Goal: Find specific page/section: Find specific page/section

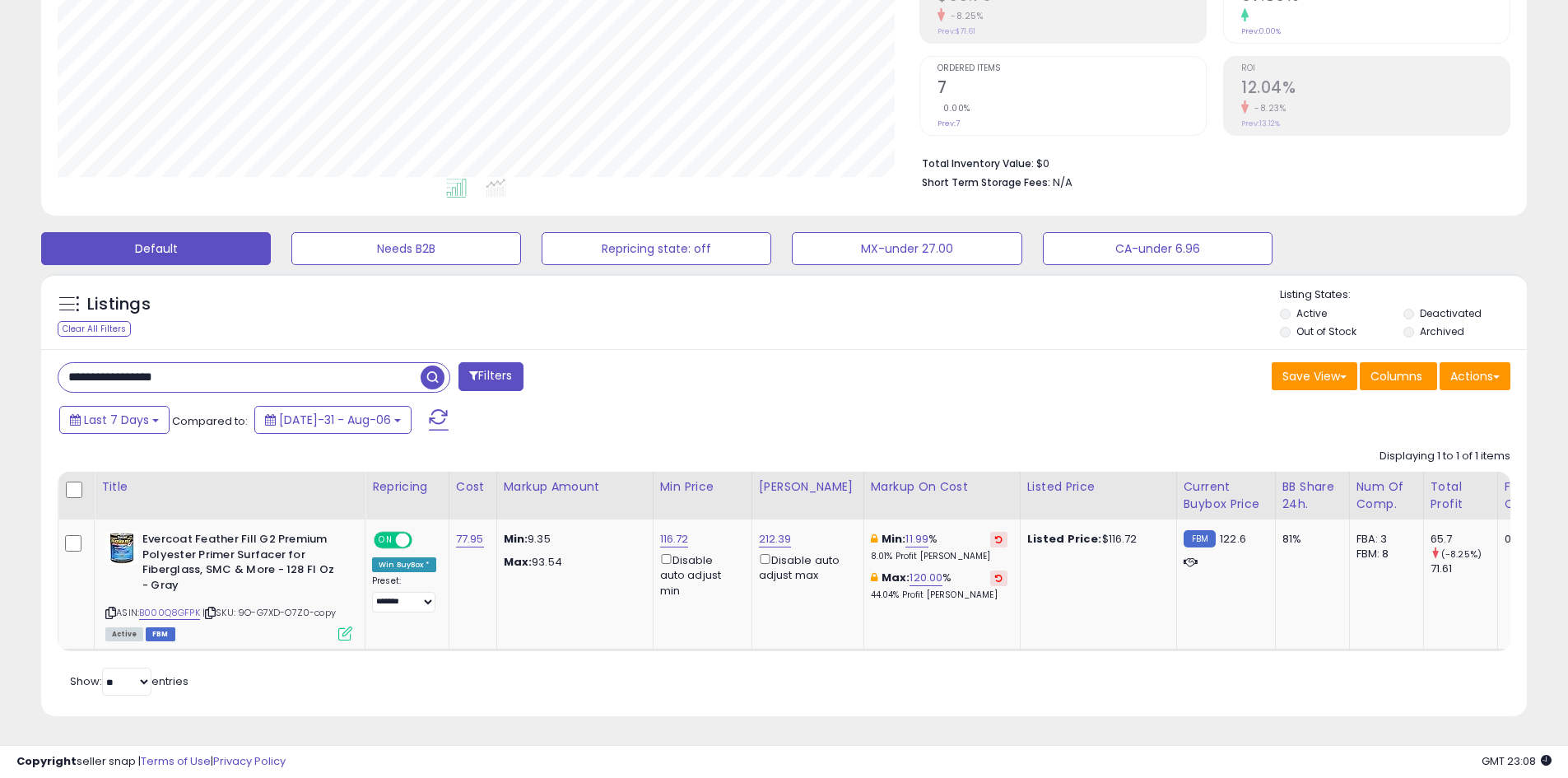
scroll to position [338, 862]
click at [229, 363] on input "**********" at bounding box center [239, 377] width 362 height 29
paste input "text"
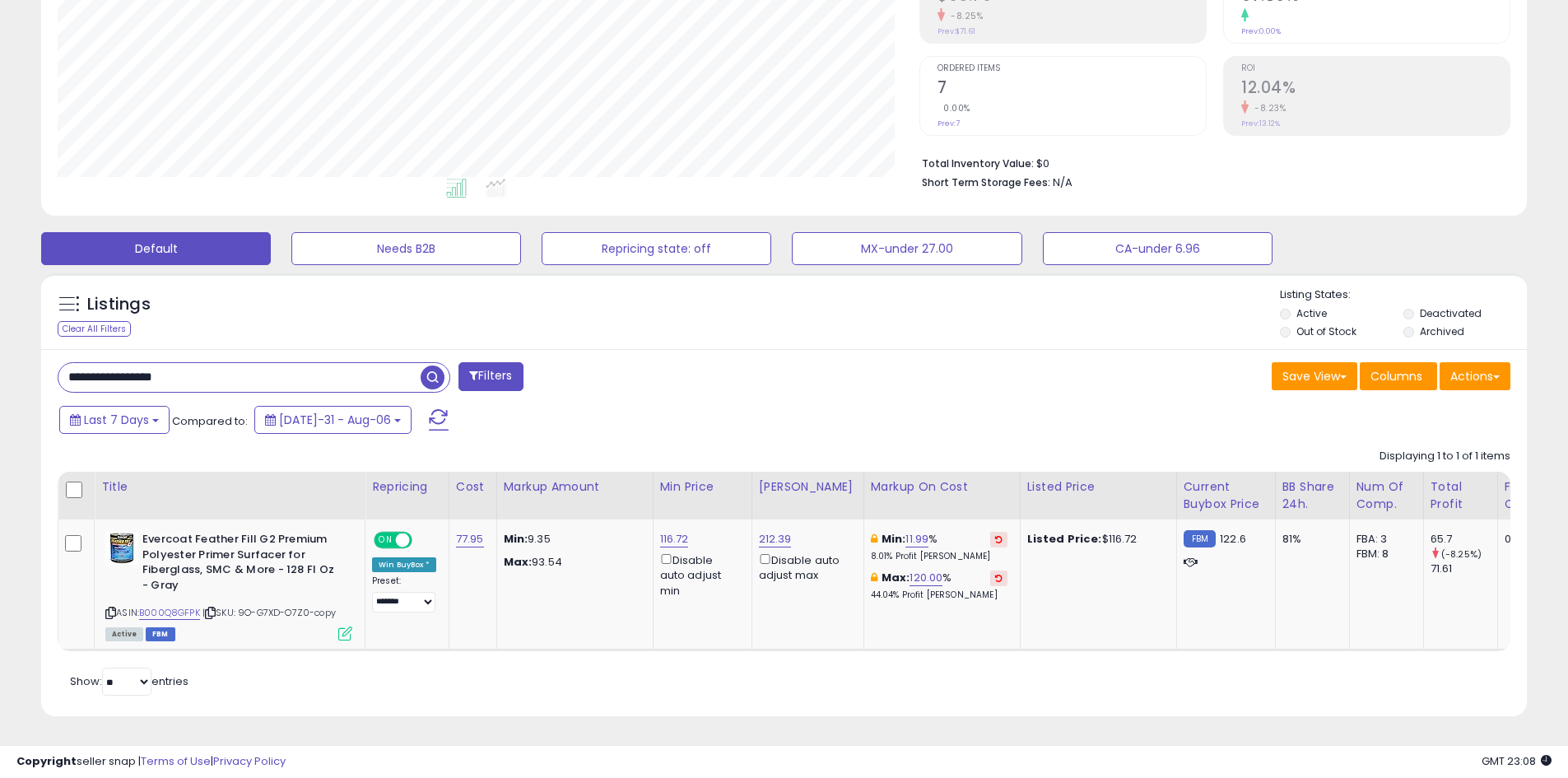
click at [434, 366] on span "button" at bounding box center [432, 378] width 24 height 24
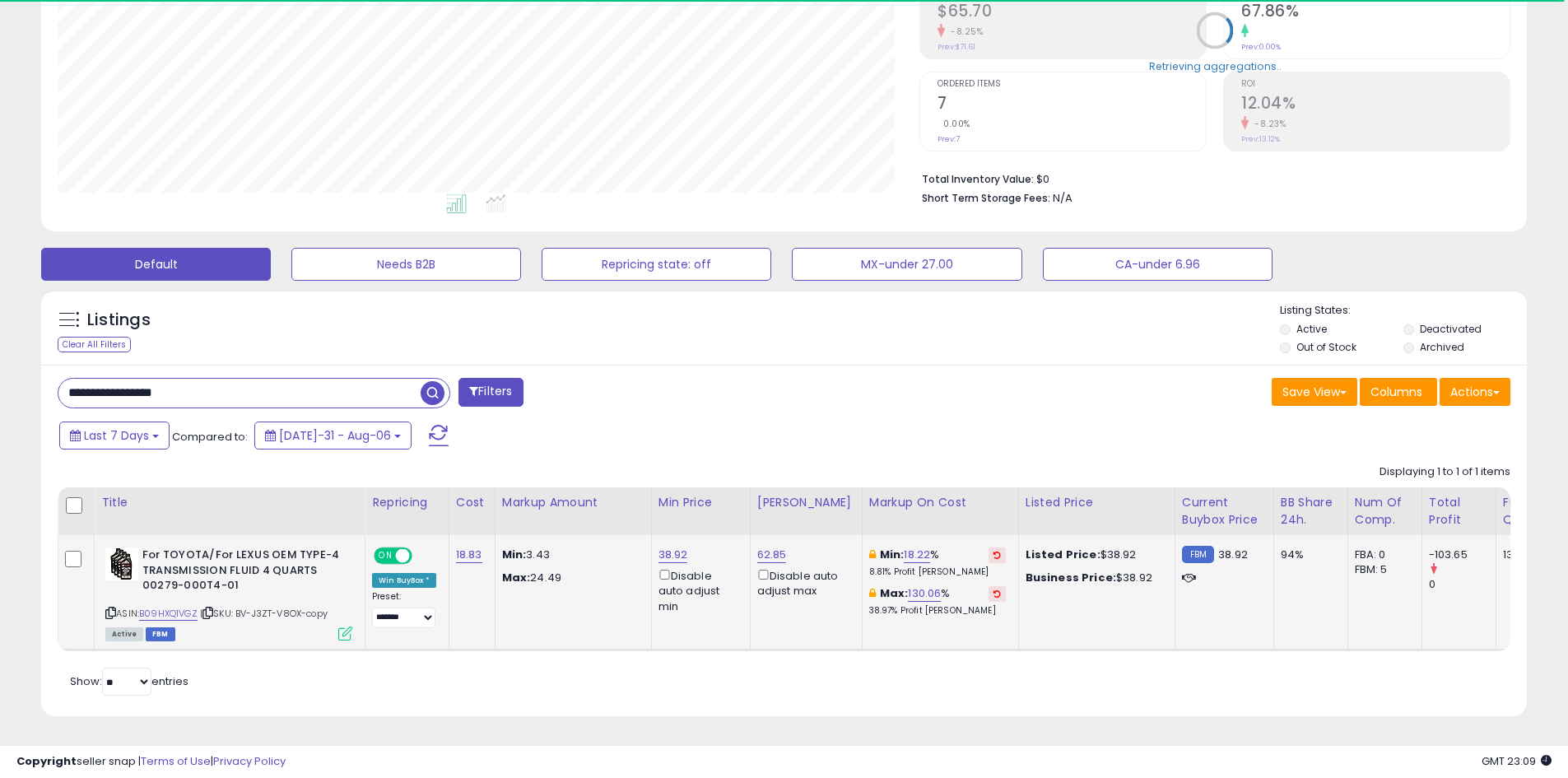
click at [350, 626] on icon at bounding box center [345, 633] width 14 height 14
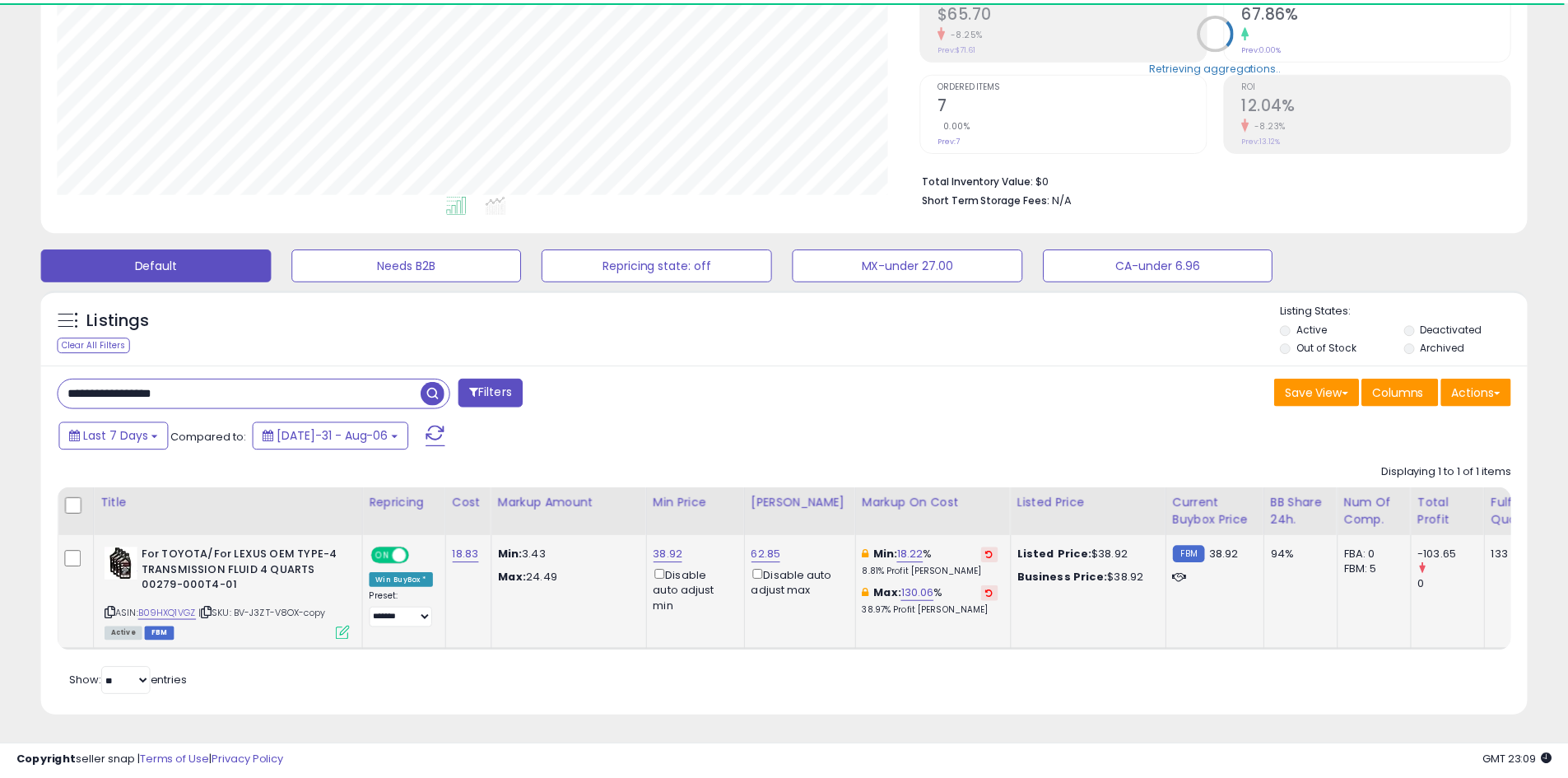
scroll to position [338, 869]
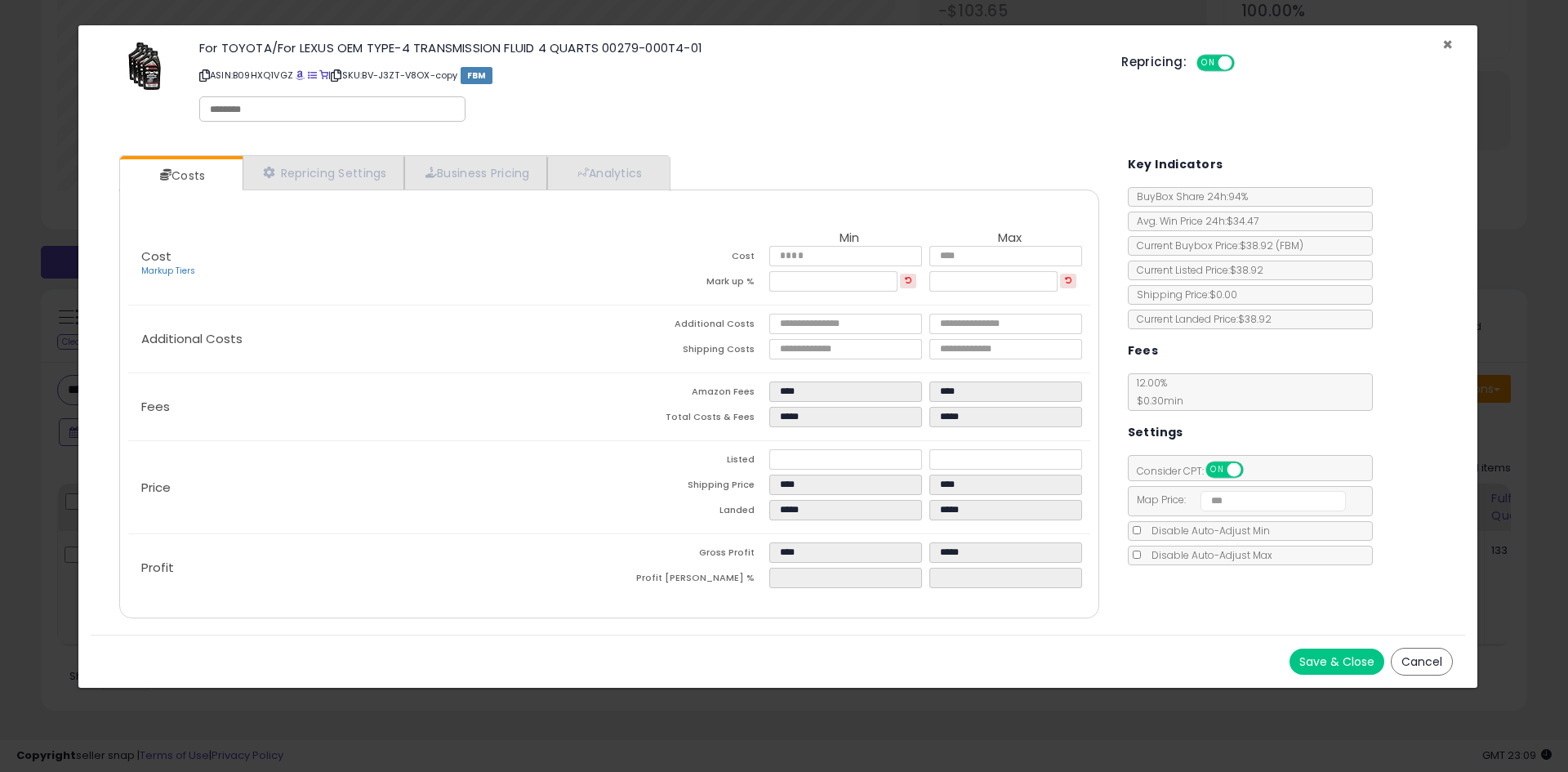
click at [1445, 40] on span "×" at bounding box center [1448, 44] width 11 height 24
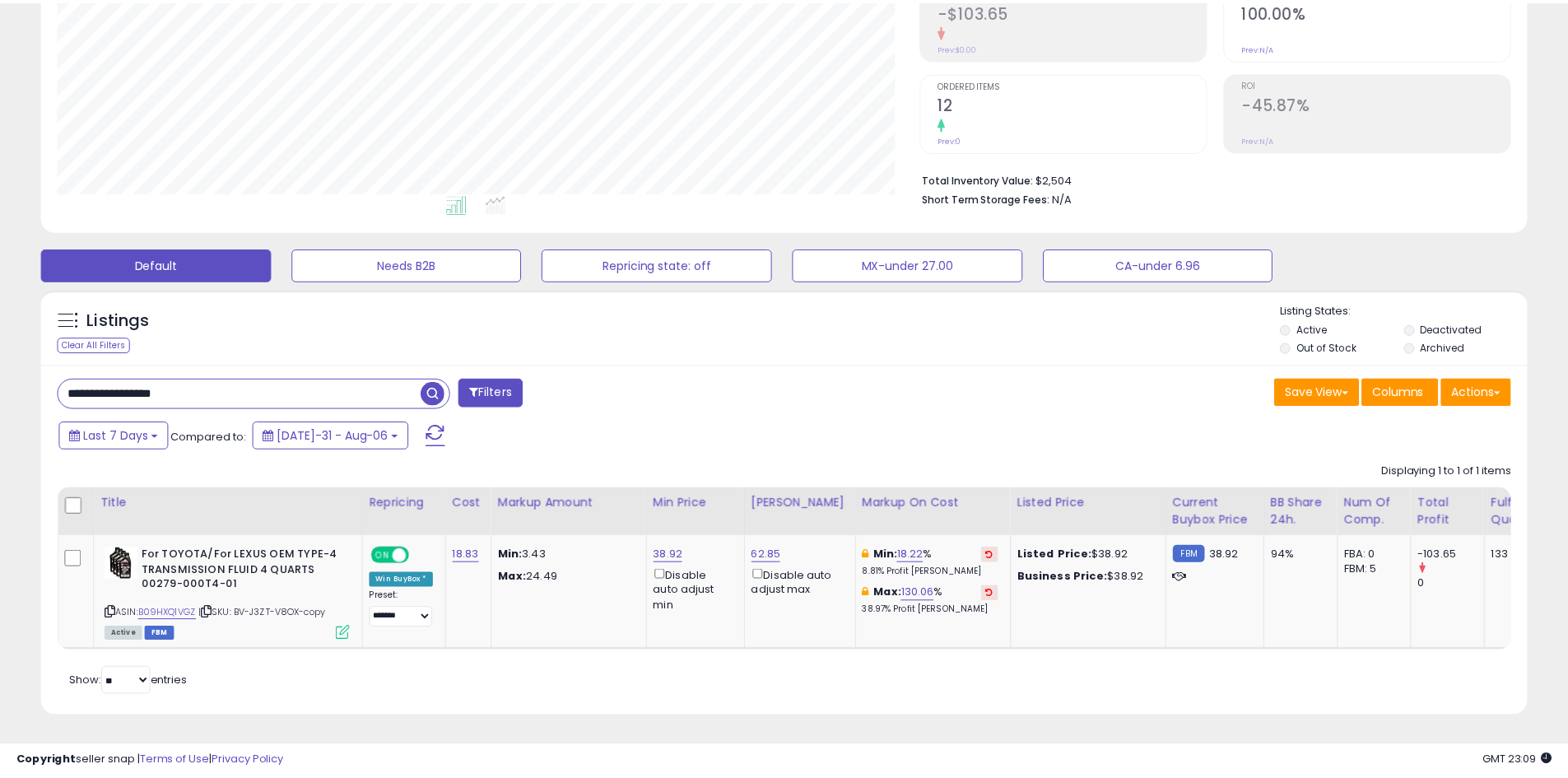
scroll to position [822635, 822151]
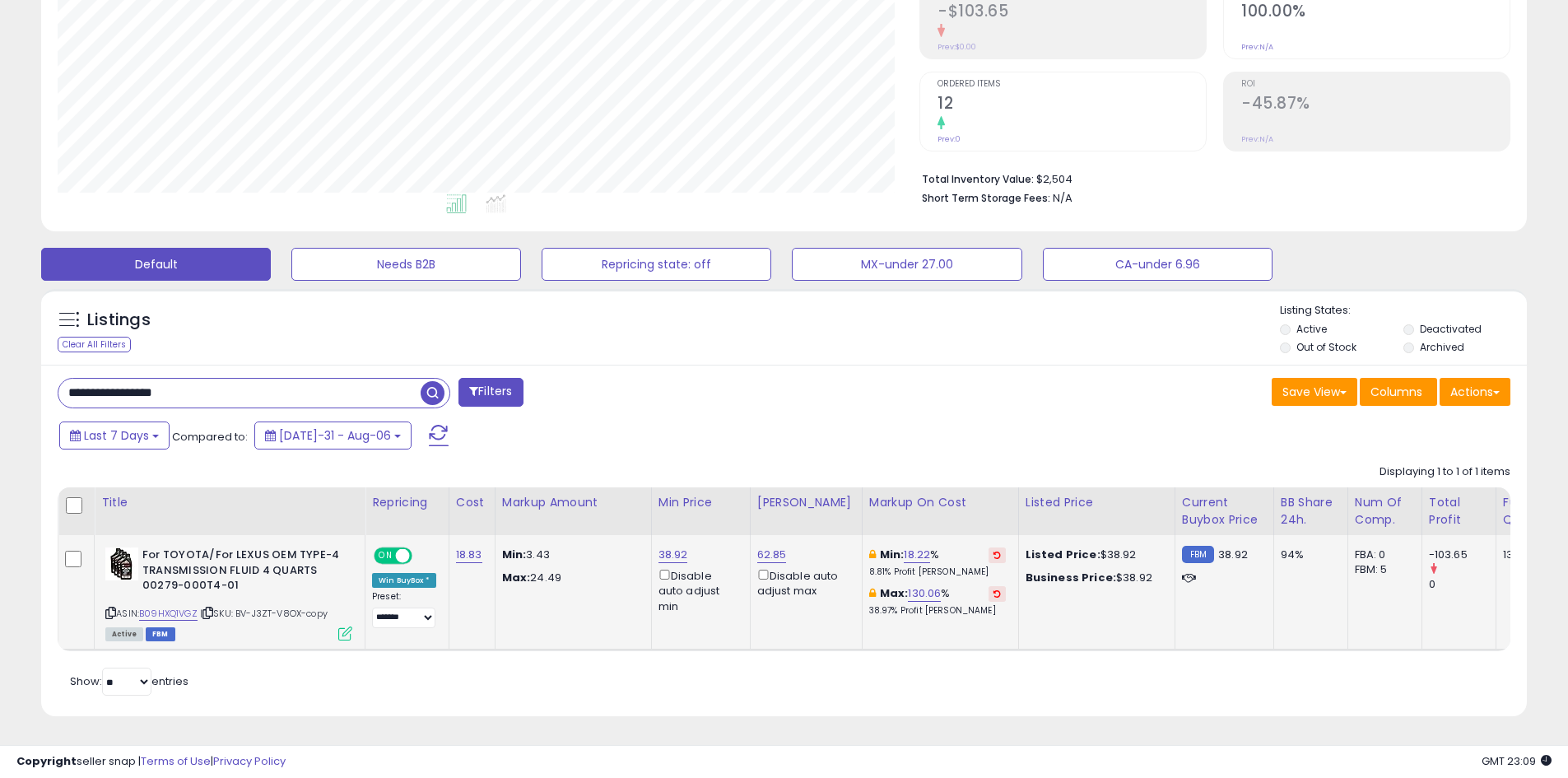
click at [214, 608] on icon at bounding box center [208, 612] width 11 height 9
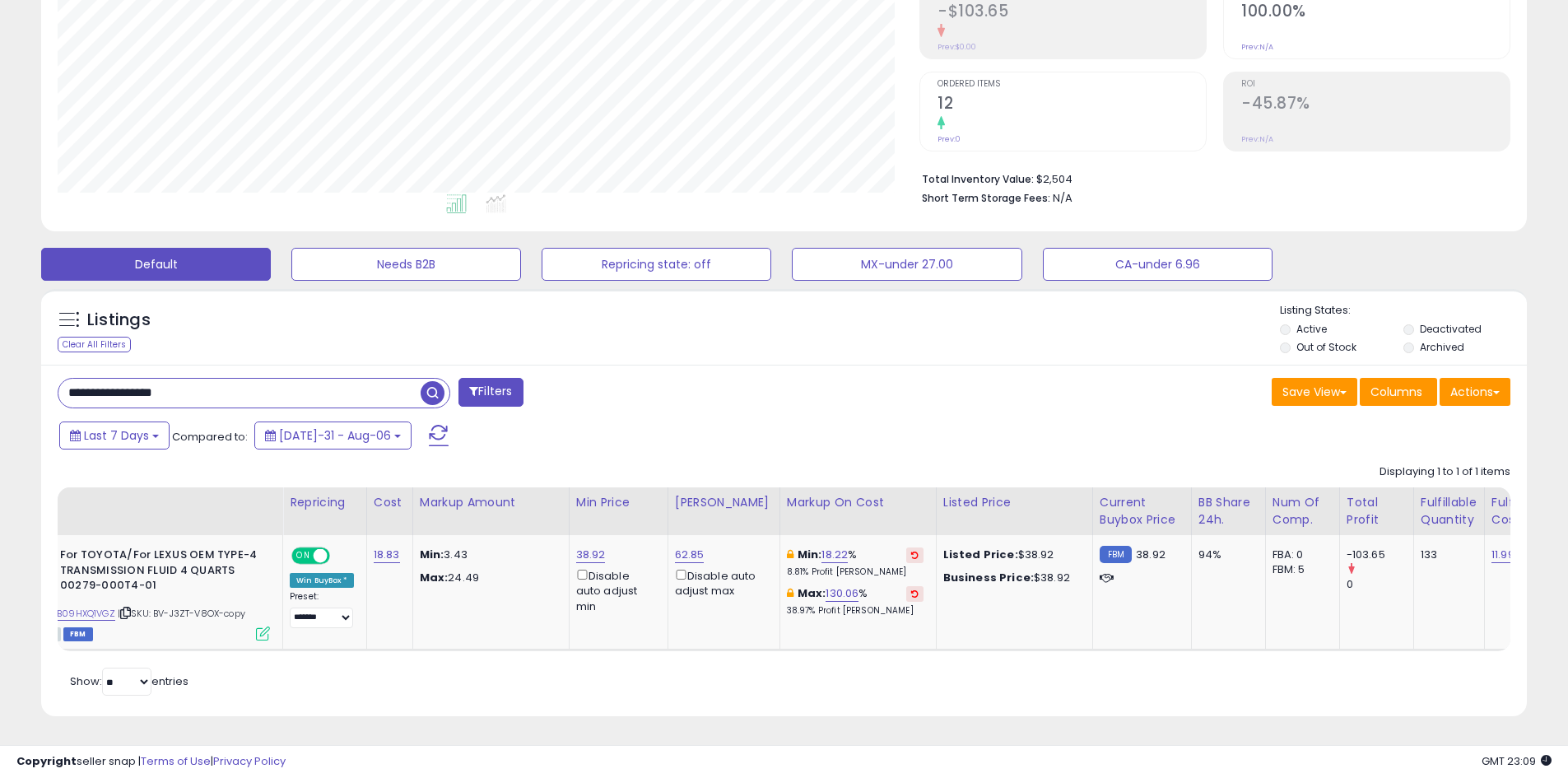
scroll to position [0, 0]
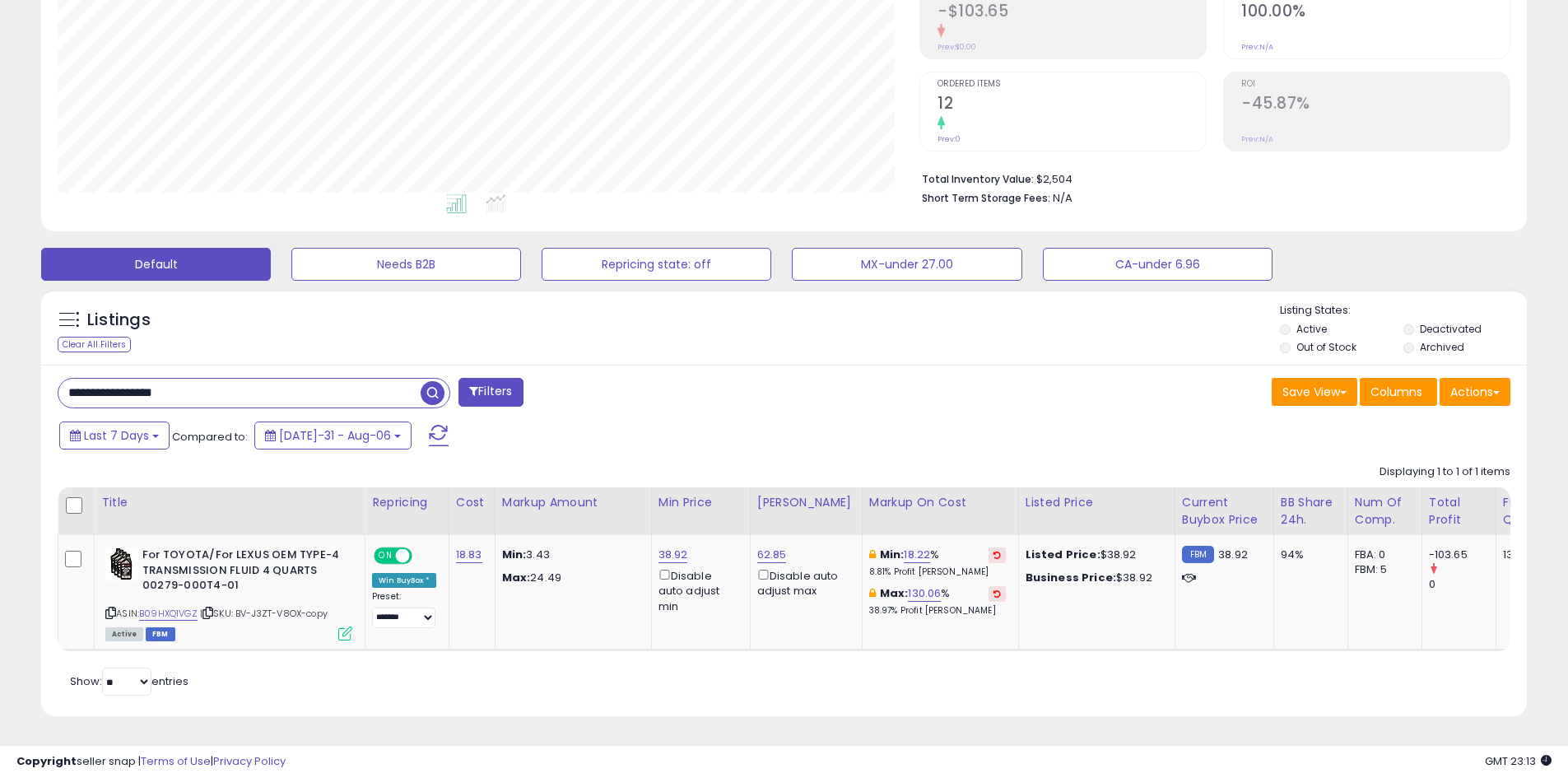
click at [429, 424] on span at bounding box center [439, 435] width 20 height 22
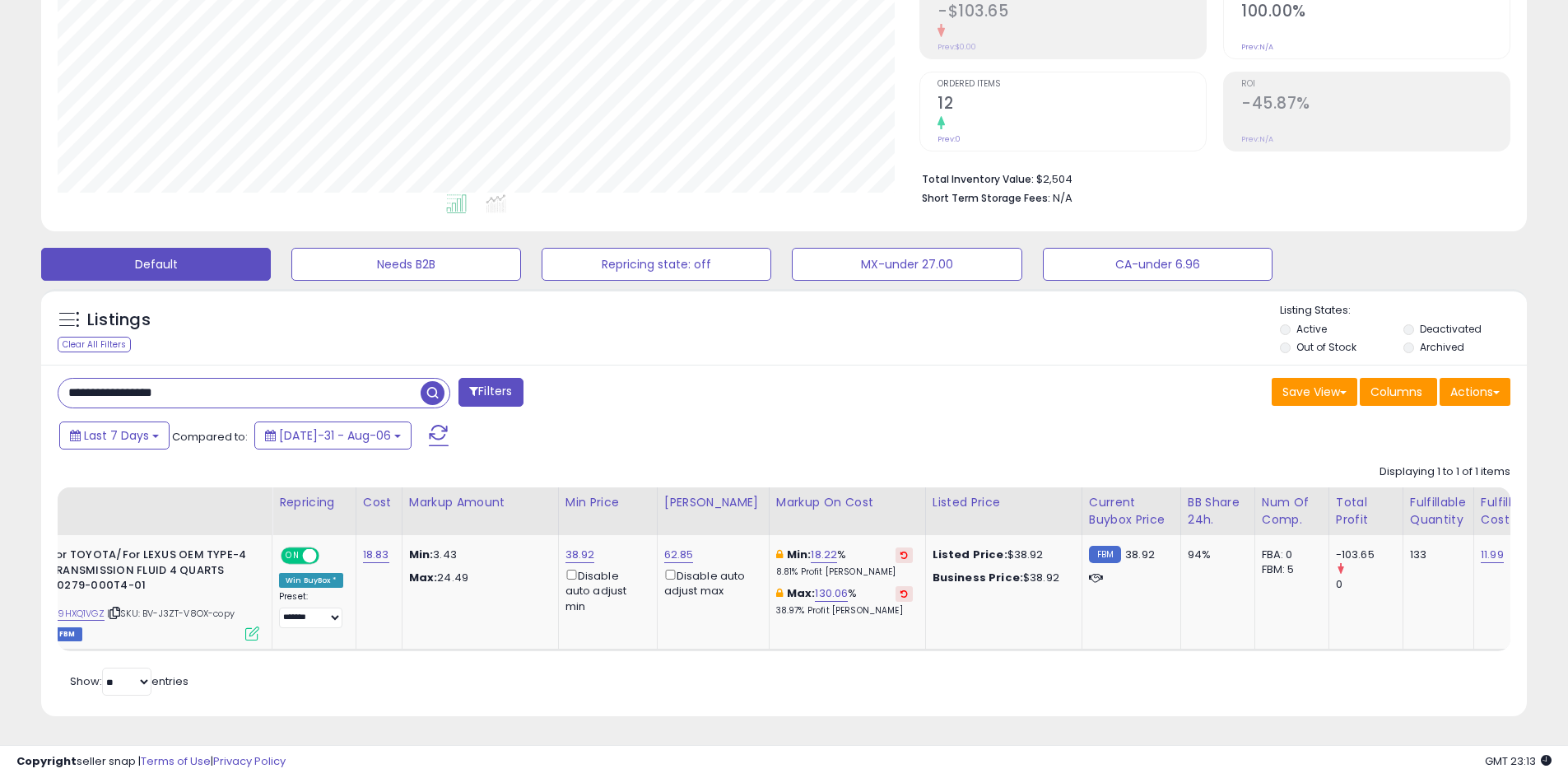
scroll to position [0, 41]
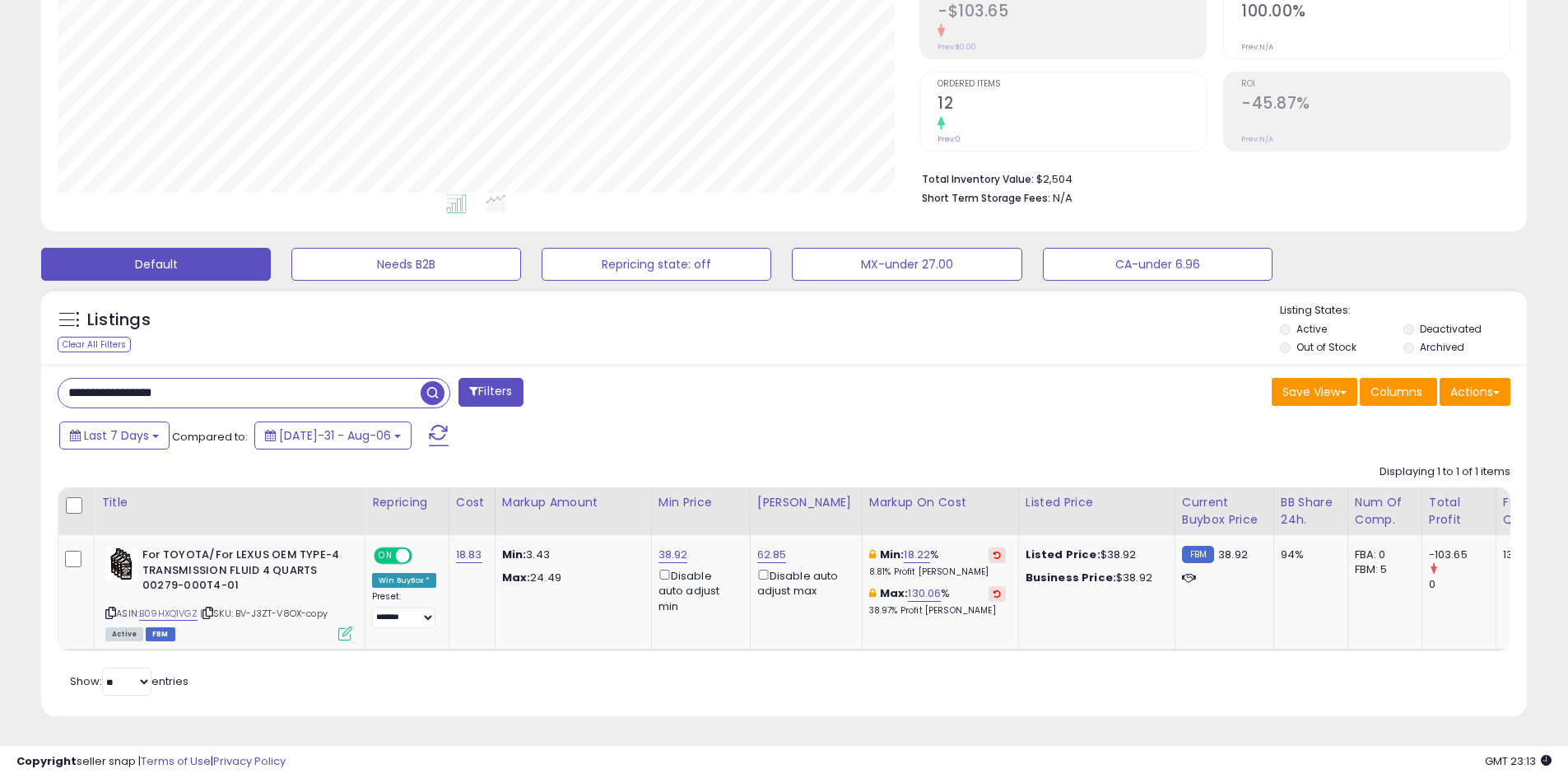
drag, startPoint x: 408, startPoint y: 422, endPoint x: 453, endPoint y: 401, distance: 49.7
click at [429, 424] on span at bounding box center [439, 435] width 20 height 22
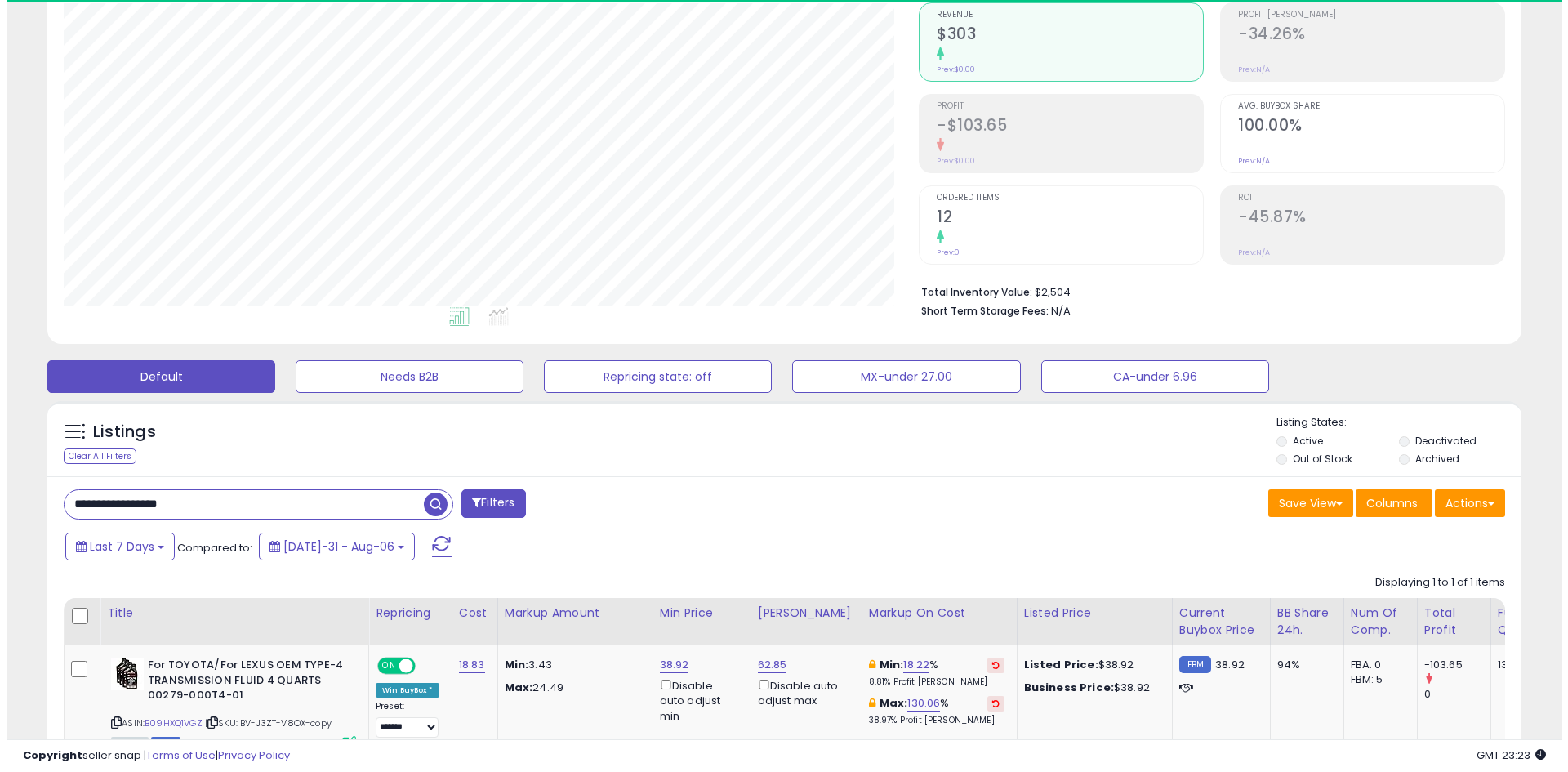
scroll to position [335, 855]
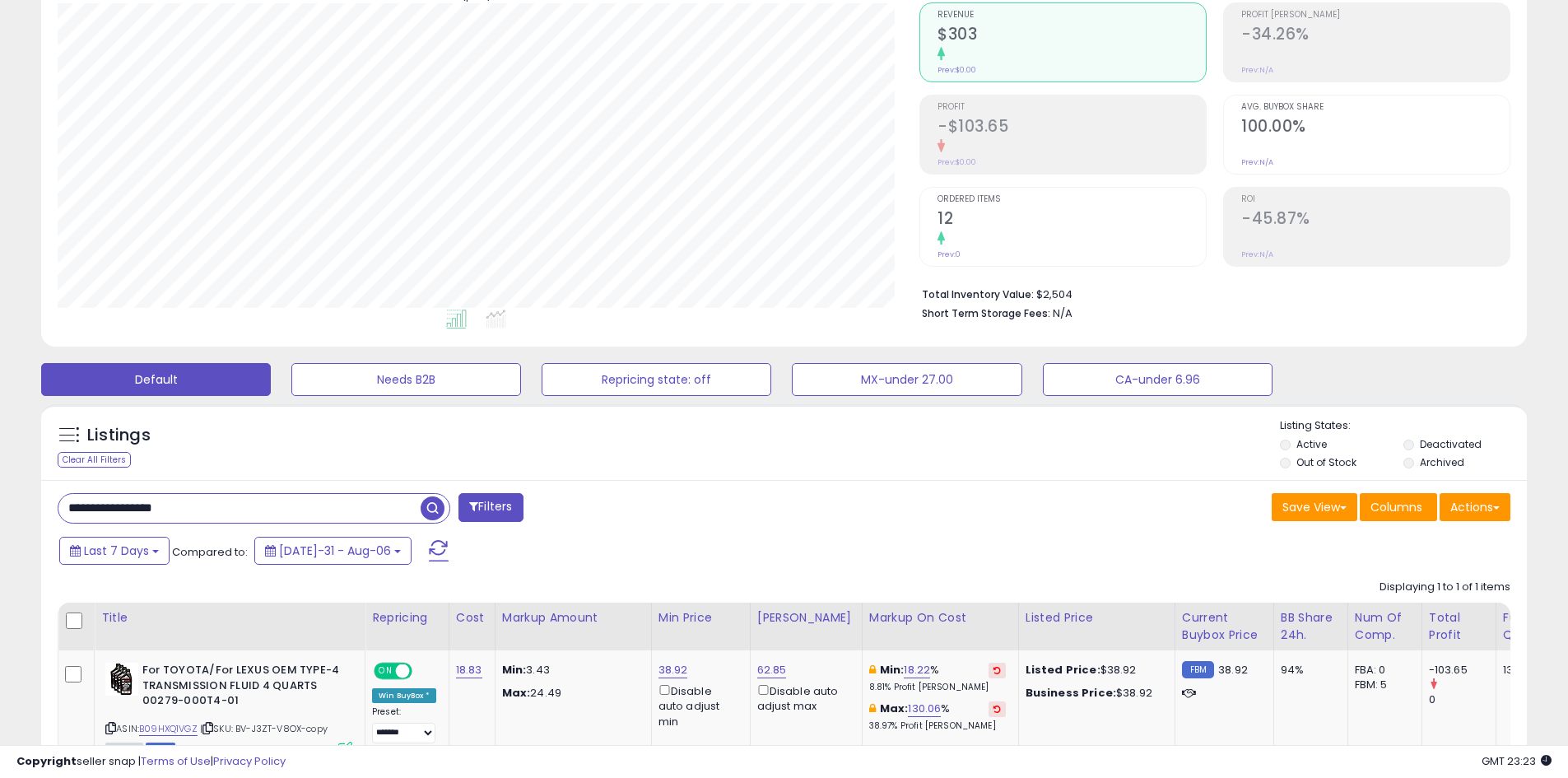
click at [220, 508] on input "**********" at bounding box center [239, 508] width 362 height 29
paste input "text"
type input "**********"
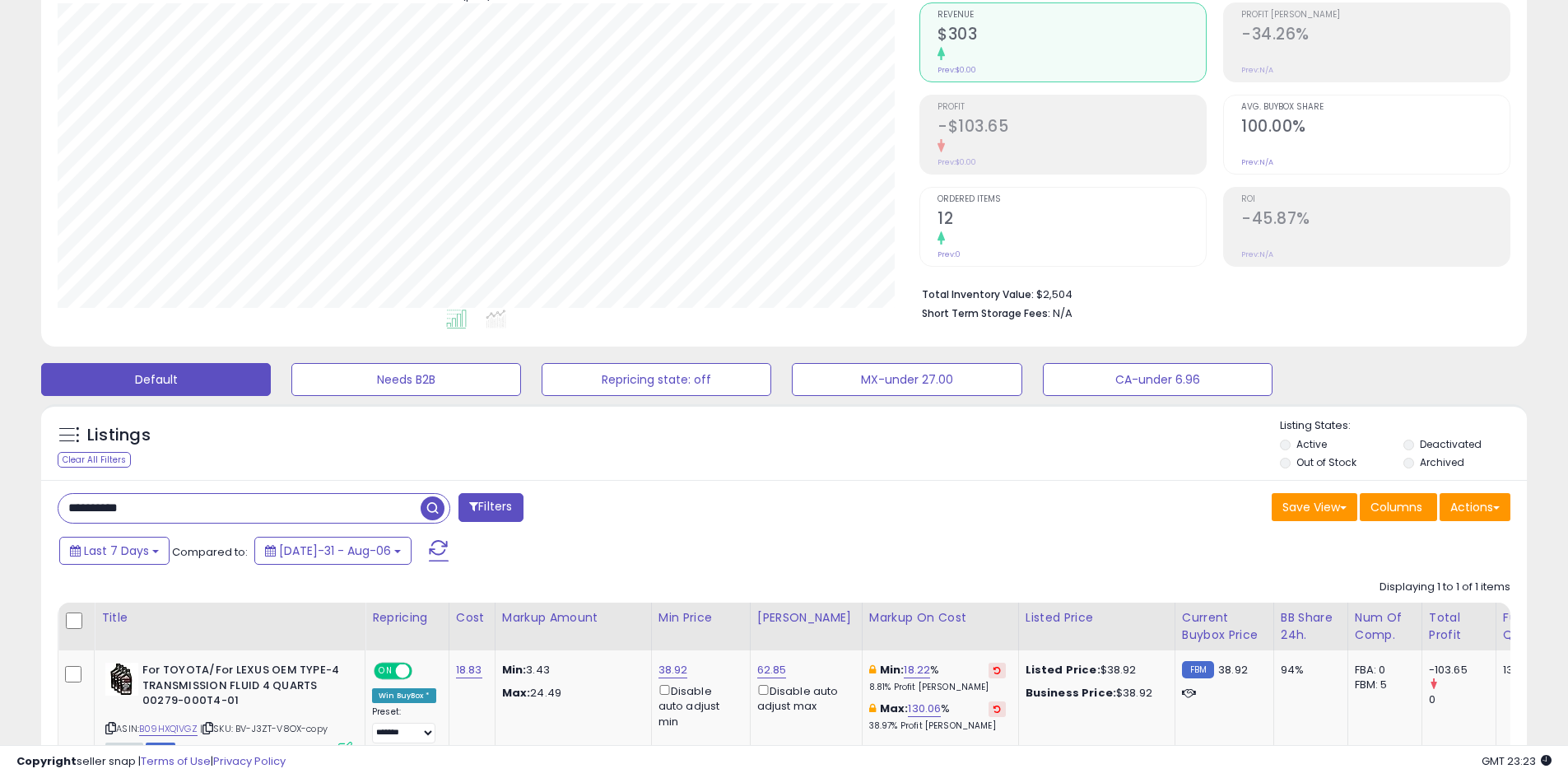
click at [442, 511] on span "button" at bounding box center [432, 508] width 24 height 24
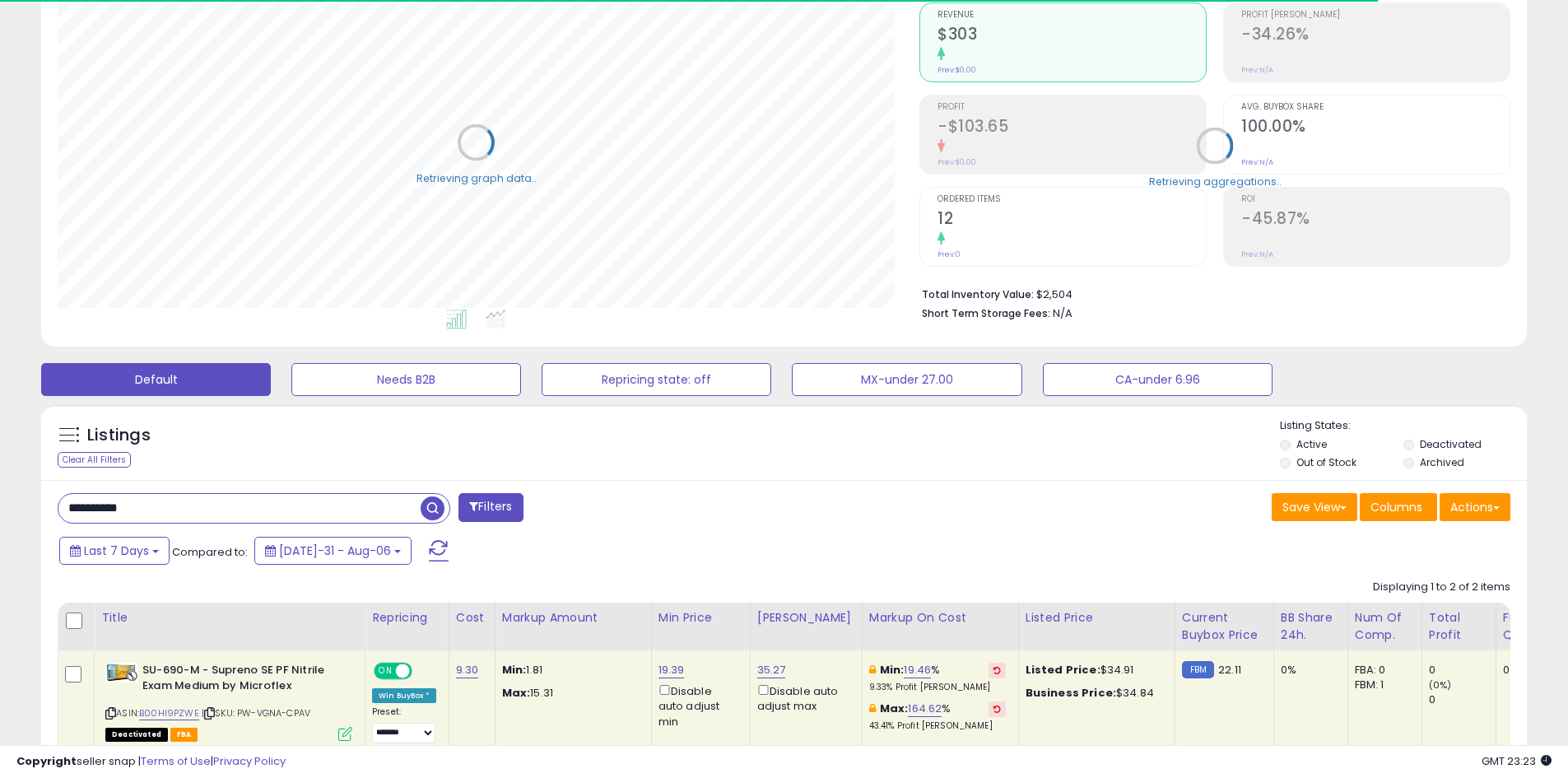
scroll to position [372, 0]
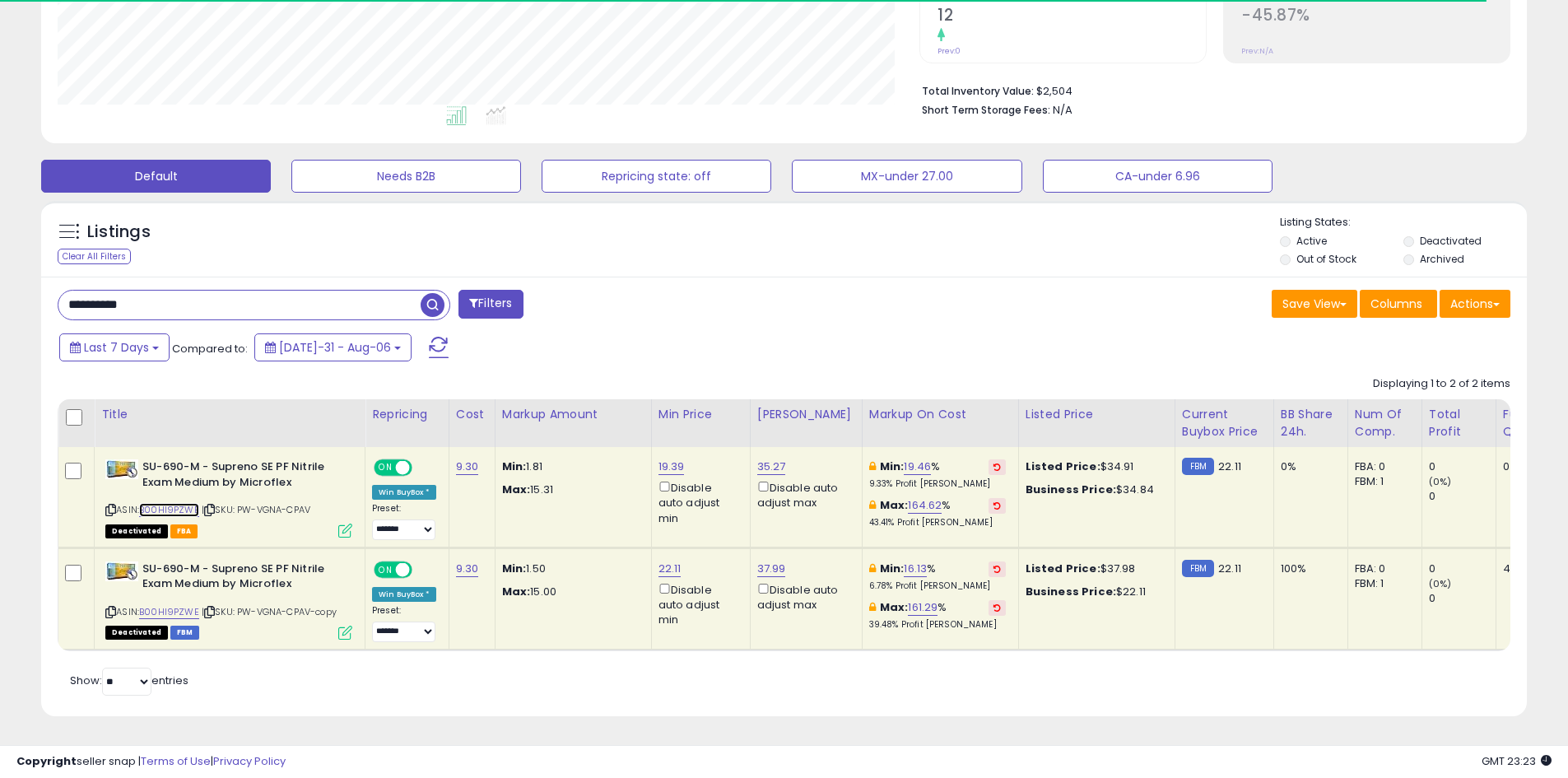
click at [175, 503] on link "B00HI9PZWE" at bounding box center [169, 510] width 60 height 14
